Goal: Information Seeking & Learning: Learn about a topic

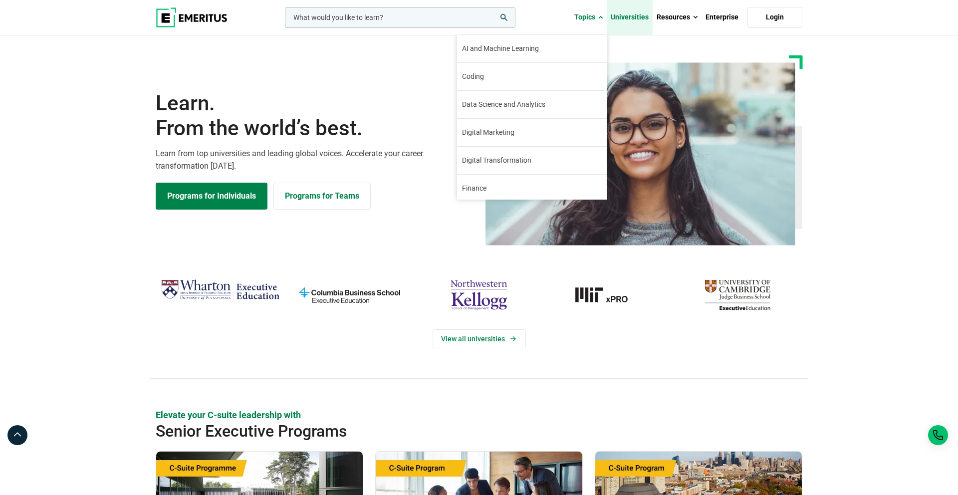
click at [619, 15] on link "Universities" at bounding box center [630, 17] width 46 height 35
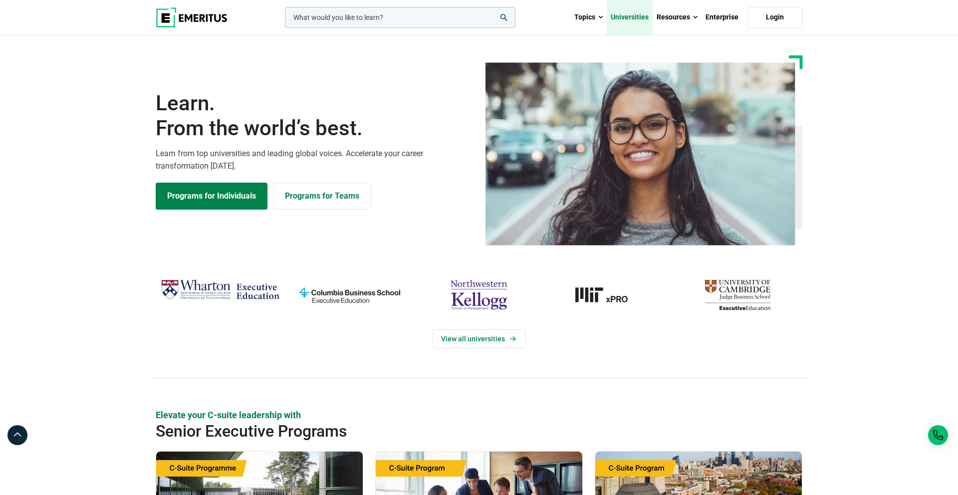
scroll to position [218, 0]
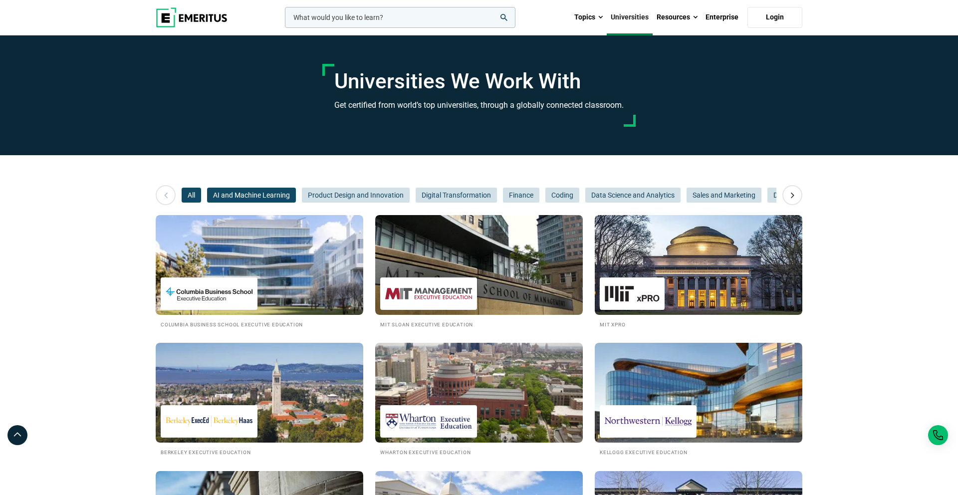
click at [248, 194] on span "AI and Machine Learning" at bounding box center [251, 195] width 89 height 15
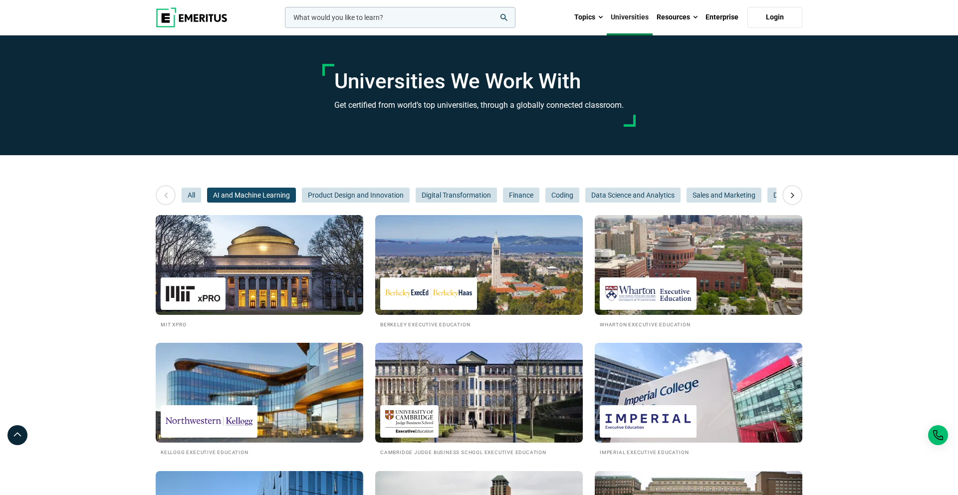
click at [171, 18] on img at bounding box center [192, 17] width 72 height 20
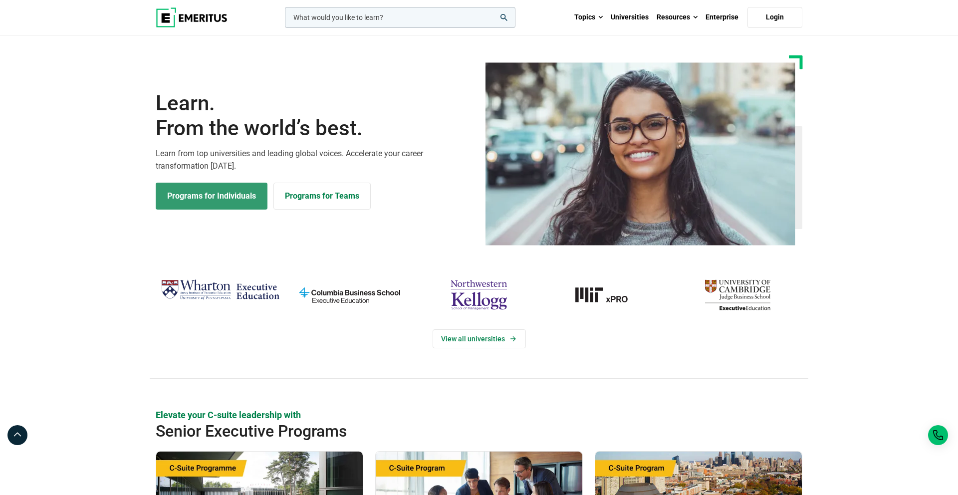
click at [203, 195] on link "Programs for Individuals" at bounding box center [212, 196] width 112 height 27
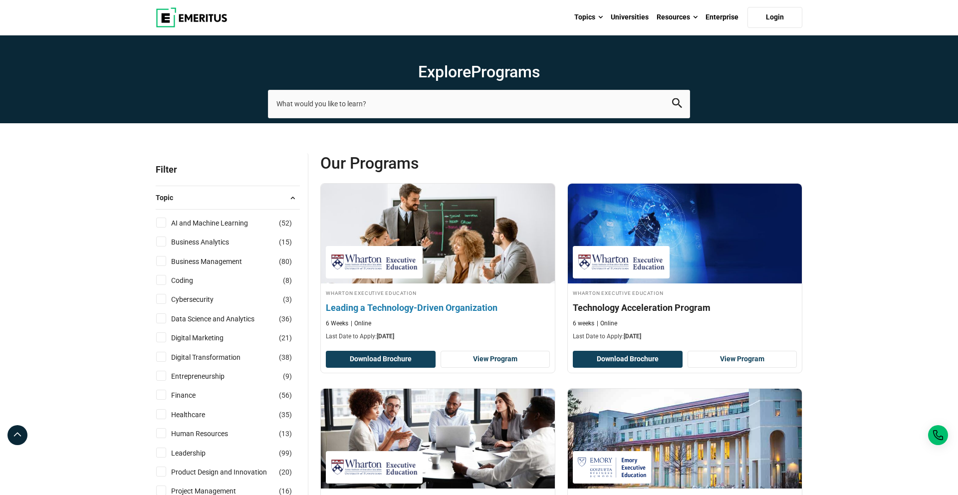
click at [443, 307] on h4 "Leading a Technology-Driven Organization" at bounding box center [438, 307] width 224 height 12
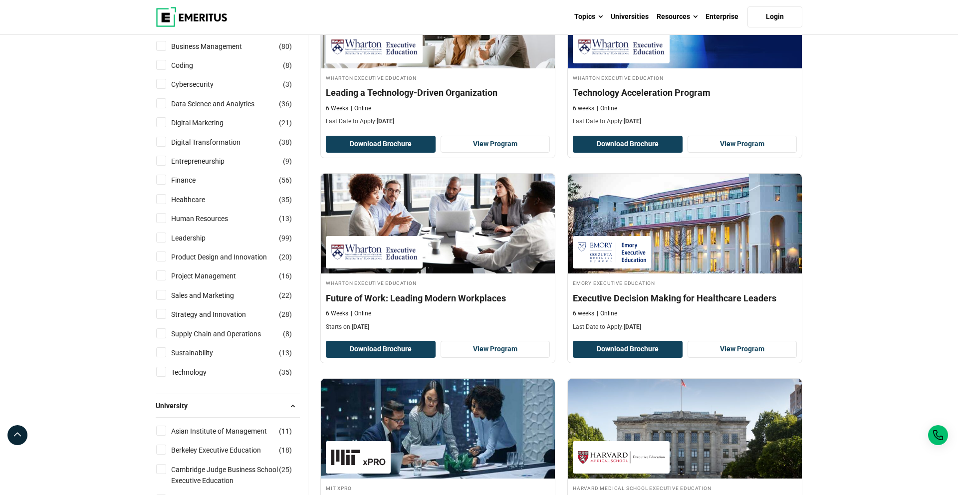
scroll to position [209, 0]
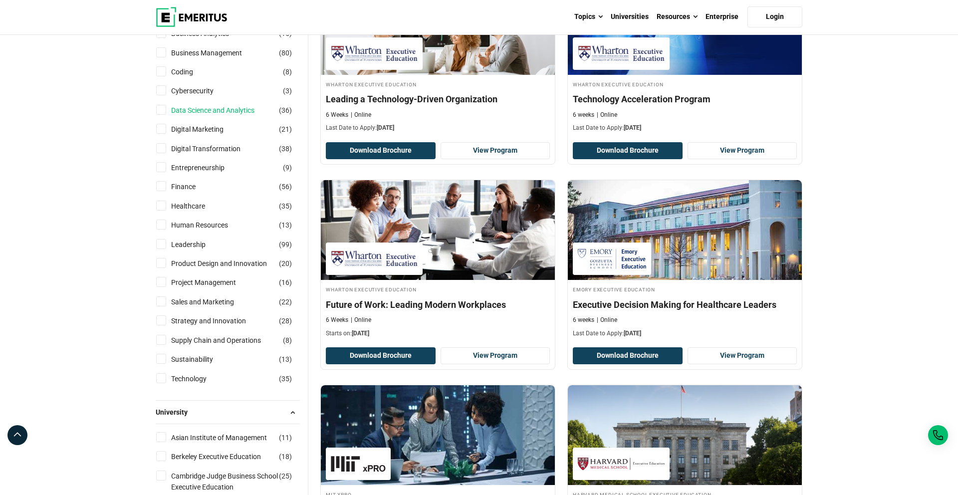
click at [221, 105] on link "Data Science and Analytics" at bounding box center [222, 110] width 103 height 11
checkbox input "true"
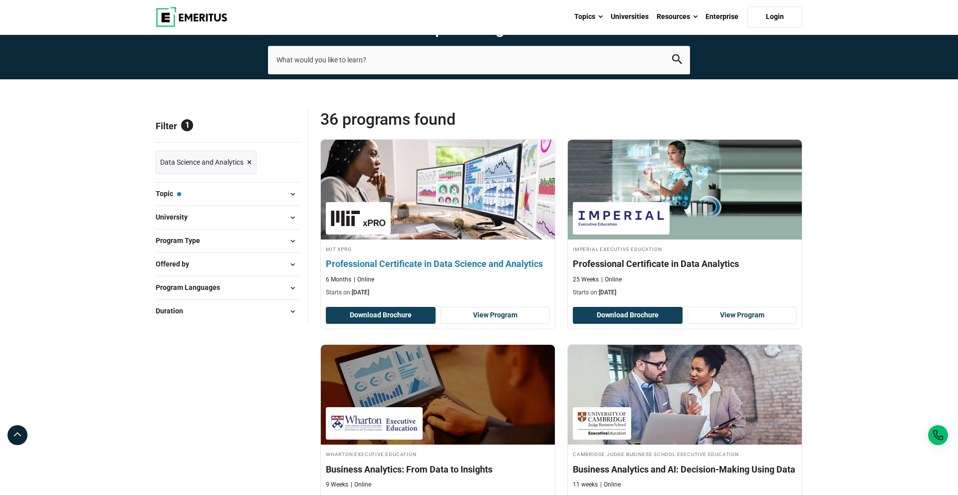
scroll to position [56, 0]
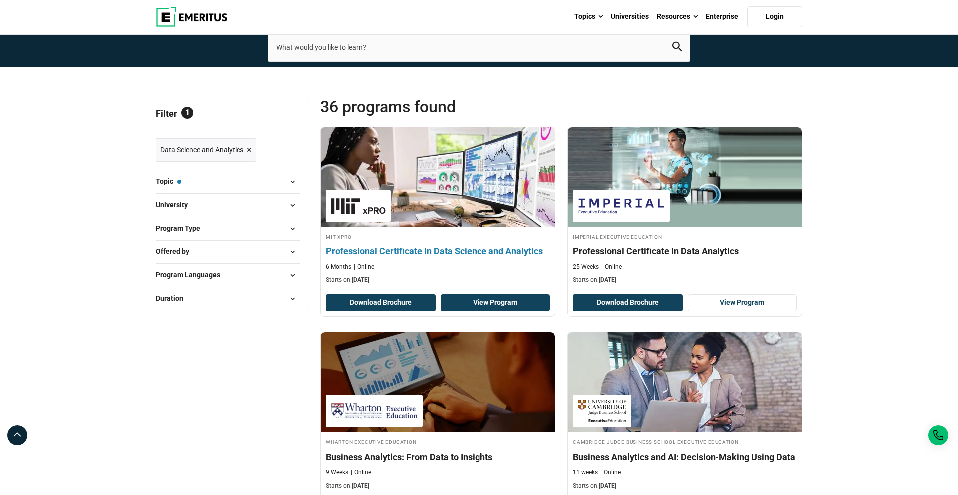
click at [481, 302] on link "View Program" at bounding box center [496, 302] width 110 height 17
